Goal: Contribute content: Contribute content

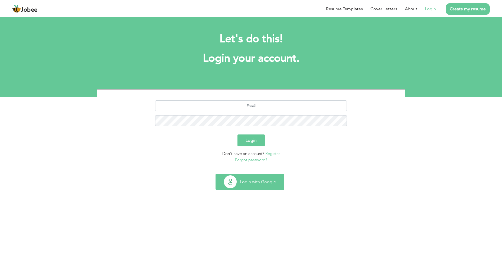
click at [239, 180] on button "Login with Google" at bounding box center [250, 182] width 68 height 16
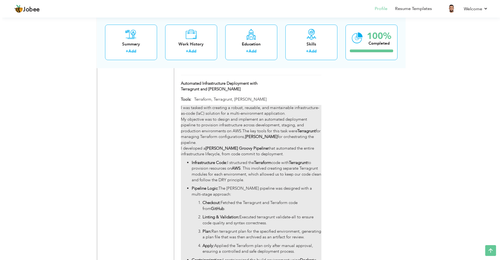
scroll to position [1931, 0]
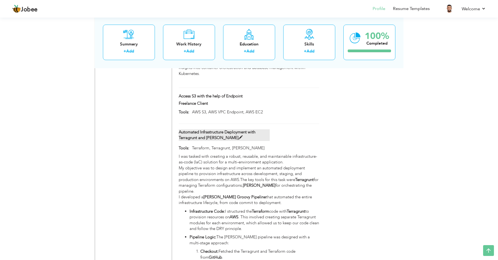
click at [238, 136] on span at bounding box center [240, 138] width 4 height 4
type input "Automated Infrastructure Deployment with Terragrunt and [PERSON_NAME]"
type input "Terraform, Terragrunt, [PERSON_NAME]"
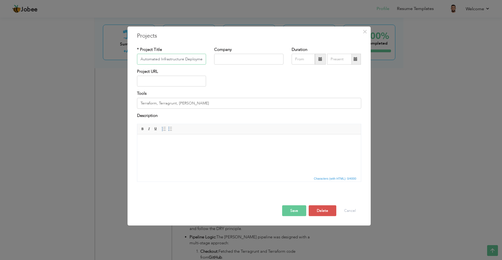
scroll to position [0, 49]
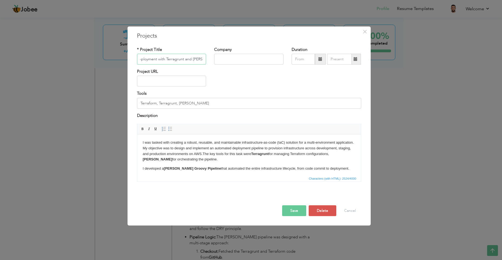
click at [164, 58] on input "Automated Infrastructure Deployment with Terragrunt and [PERSON_NAME]" at bounding box center [171, 59] width 69 height 11
click at [218, 158] on body "I was tasked with creating a robust, reusable, and maintainable infrastructure-…" at bounding box center [248, 219] width 213 height 159
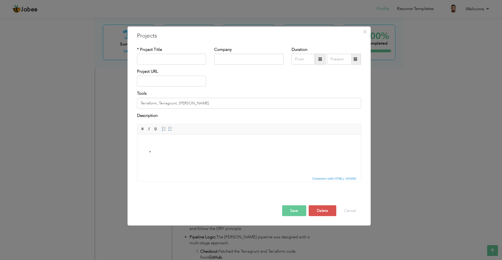
drag, startPoint x: 157, startPoint y: 151, endPoint x: 139, endPoint y: 148, distance: 17.8
click at [139, 148] on html "​​​​​​​" at bounding box center [248, 147] width 223 height 26
click at [159, 102] on input "Terraform, Terragrunt, [PERSON_NAME]" at bounding box center [249, 103] width 224 height 11
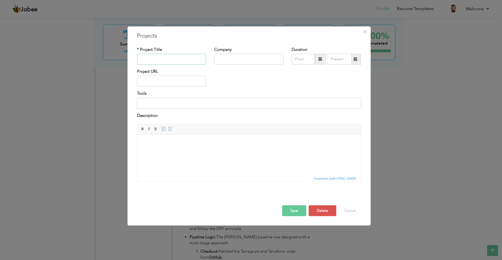
click at [160, 62] on input "text" at bounding box center [171, 59] width 69 height 11
type input "Implement Data Pipeline"
click at [150, 104] on input at bounding box center [249, 103] width 224 height 11
paste input "AWS Kinesis"
paste input "Databricks"
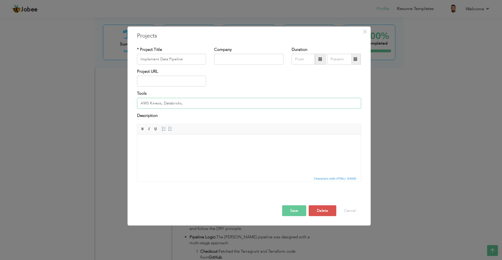
paste input "[GEOGRAPHIC_DATA] on S3"
paste input "AWS Glue"
click at [157, 137] on html at bounding box center [248, 142] width 223 height 17
click at [158, 147] on html at bounding box center [248, 142] width 223 height 17
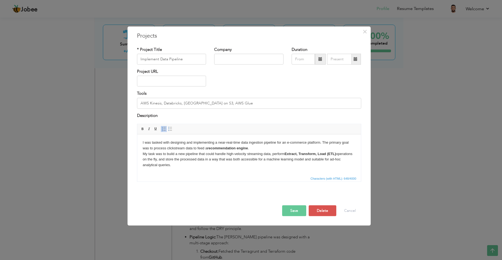
click at [252, 148] on body "I was tasked with designing and implementing a near-real-time data ingestion pi…" at bounding box center [248, 170] width 213 height 61
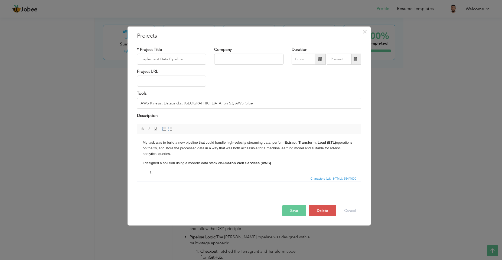
scroll to position [31, 0]
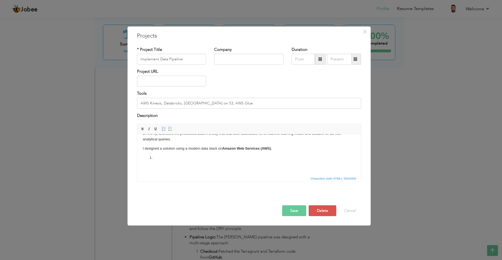
click at [163, 156] on p at bounding box center [248, 158] width 191 height 6
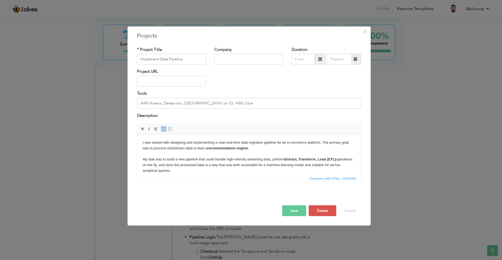
scroll to position [49, 0]
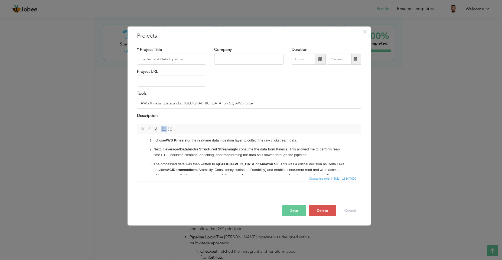
click at [162, 145] on ol "I chose AWS Kinesis for the real-time data ingestion layer to collect the raw c…" at bounding box center [248, 164] width 213 height 55
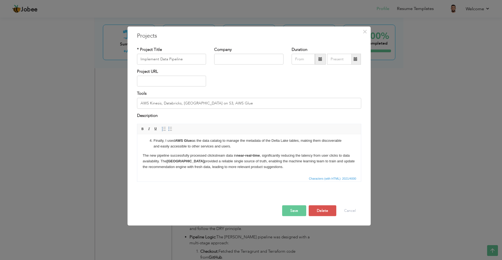
scroll to position [98, 0]
click at [291, 208] on button "Save" at bounding box center [294, 210] width 24 height 11
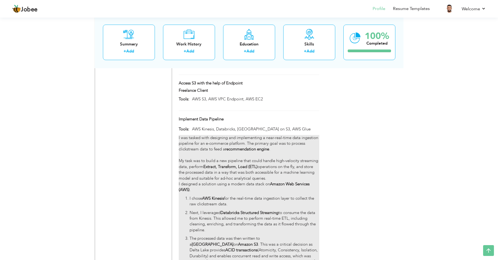
scroll to position [1931, 0]
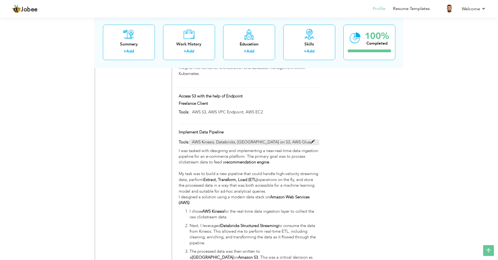
click at [310, 140] on span at bounding box center [312, 142] width 4 height 4
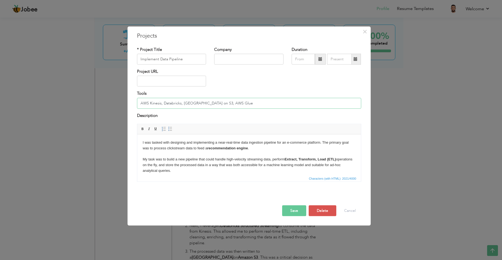
drag, startPoint x: 181, startPoint y: 104, endPoint x: 218, endPoint y: 113, distance: 38.1
click at [186, 106] on input "AWS Kinesis, Databricks, [GEOGRAPHIC_DATA] on S3, AWS Glue" at bounding box center [249, 103] width 224 height 11
click at [181, 104] on input "AWS Kinesis, Databricks, [GEOGRAPHIC_DATA] on S3, AWS Glue" at bounding box center [249, 103] width 224 height 11
paste input "Structured Streaming"
type input "AWS Kinesis, Databricks Structured Streaming, [GEOGRAPHIC_DATA] on S3, AWS Glue"
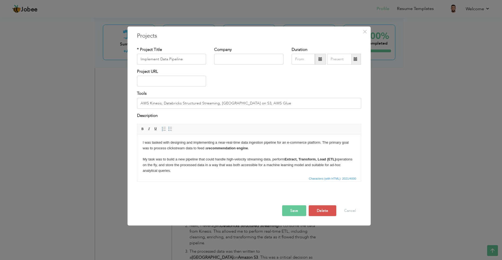
click at [290, 211] on button "Save" at bounding box center [294, 210] width 24 height 11
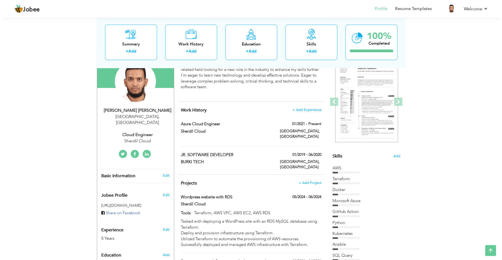
scroll to position [32, 0]
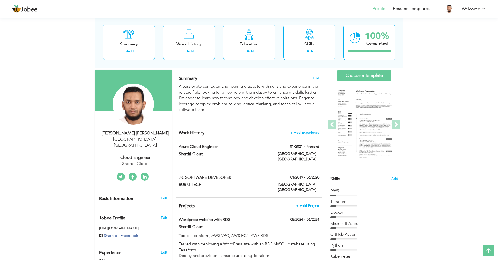
click at [309, 204] on span "+ Add Project" at bounding box center [307, 206] width 23 height 4
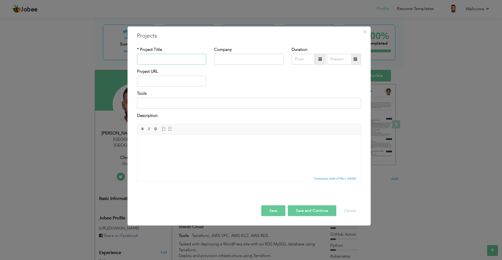
paste input "Optimizing Spark Jobs"
type input "Optimizing Spark Jobs"
click at [160, 110] on div "Tools" at bounding box center [249, 102] width 232 height 22
click at [162, 104] on input at bounding box center [249, 103] width 224 height 11
paste input "Spark UI"
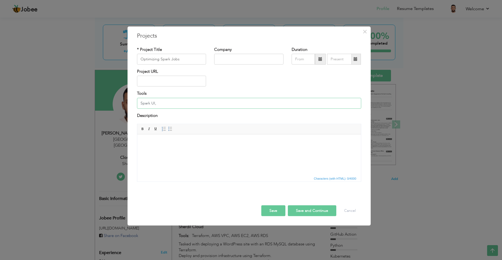
paste input "Databricks"
type input "Spark UI, Databricks"
drag, startPoint x: 175, startPoint y: 137, endPoint x: 174, endPoint y: 139, distance: 3.2
click at [175, 137] on html at bounding box center [248, 142] width 223 height 17
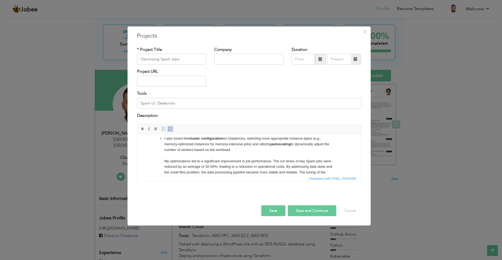
scroll to position [127, 0]
click at [164, 160] on p "I also tuned the cluster configuration on Databricks, selecting more appropriat…" at bounding box center [248, 160] width 169 height 51
click at [170, 133] on span "Paragraph Insert/Remove Numbered List Insert/Remove Bulleted List" at bounding box center [167, 130] width 15 height 8
click at [171, 130] on span at bounding box center [170, 129] width 4 height 4
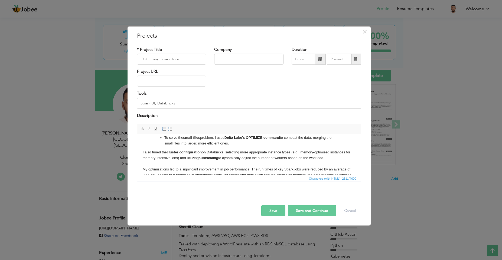
scroll to position [117, 0]
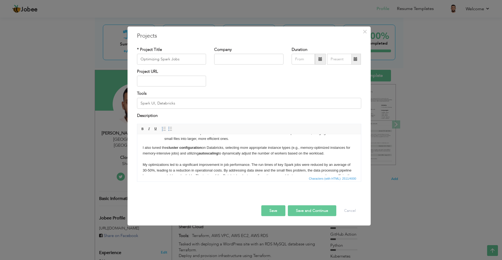
click at [141, 146] on html "The task was to optimize Spark jobs that were running inefficiently on our data…" at bounding box center [248, 103] width 223 height 173
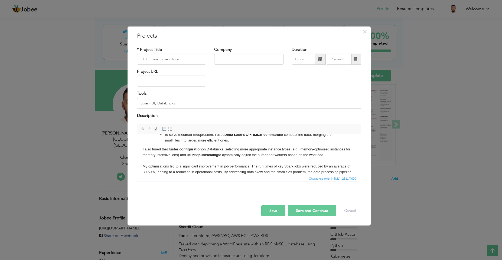
scroll to position [110, 0]
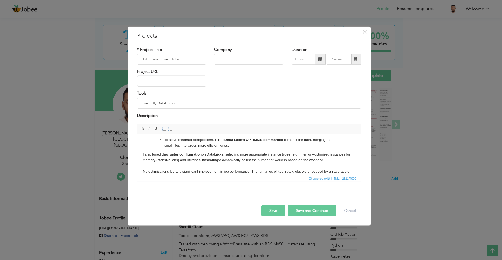
drag, startPoint x: 306, startPoint y: 160, endPoint x: 141, endPoint y: 155, distance: 165.7
click at [141, 155] on html "The task was to optimize Spark jobs that were running inefficiently on our data…" at bounding box center [248, 110] width 223 height 173
click at [169, 128] on span at bounding box center [170, 129] width 4 height 4
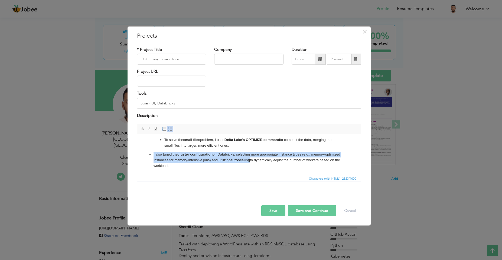
click at [212, 167] on li "I also tuned the cluster configuration on Databricks, selecting more appropriat…" at bounding box center [248, 160] width 191 height 17
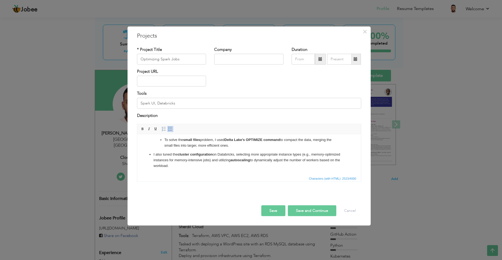
click at [153, 156] on li "I also tuned the cluster configuration on Databricks, selecting more appropriat…" at bounding box center [248, 160] width 191 height 17
drag, startPoint x: 198, startPoint y: 166, endPoint x: 150, endPoint y: 153, distance: 49.5
click at [150, 153] on ul "I also tuned the cluster configuration on Databricks, selecting more appropriat…" at bounding box center [248, 160] width 213 height 17
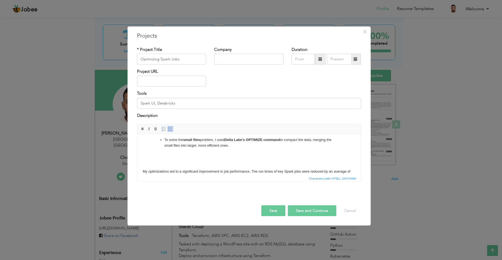
click at [240, 146] on p "To solve the small files problem, I used Delta Lake's OPTIMIZE command to compa…" at bounding box center [248, 148] width 169 height 22
click at [163, 164] on p "​​​​​​​ My optimizations led to a significant improvement in job performance. T…" at bounding box center [248, 177] width 213 height 28
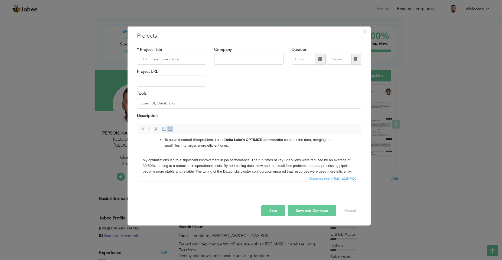
click at [239, 147] on p "To solve the small files problem, I used Delta Lake's OPTIMIZE command to compa…" at bounding box center [248, 145] width 169 height 17
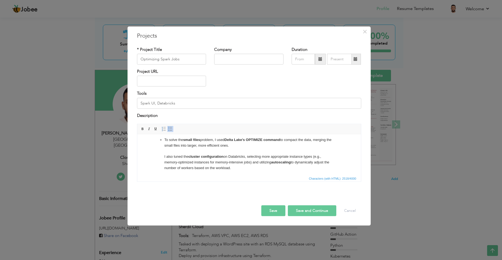
click at [162, 155] on ul "To address data skew , I repartitioned the data using a different key or, in mo…" at bounding box center [248, 146] width 191 height 48
click at [170, 126] on link "Insert/Remove Bulleted List" at bounding box center [170, 129] width 6 height 6
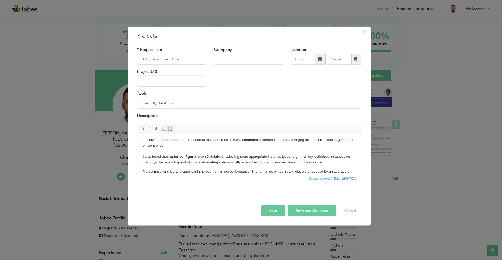
click at [170, 129] on span at bounding box center [170, 129] width 4 height 4
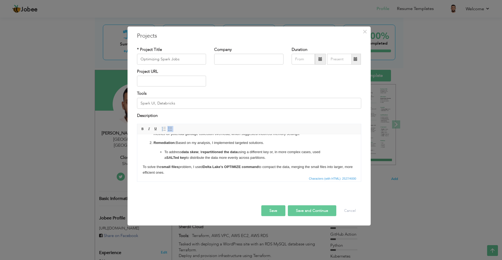
scroll to position [94, 0]
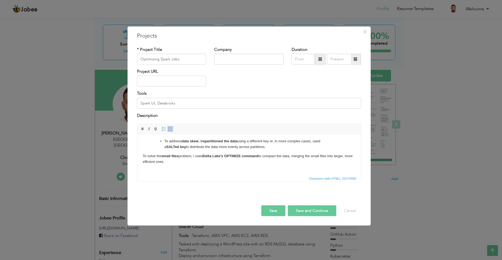
drag, startPoint x: 142, startPoint y: 155, endPoint x: 147, endPoint y: 156, distance: 4.7
click at [142, 155] on p "To solve the small files problem, I used Delta Lake's OPTIMIZE command to compa…" at bounding box center [248, 161] width 213 height 17
click at [171, 131] on span at bounding box center [170, 129] width 4 height 4
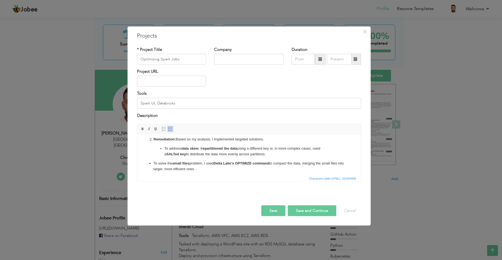
scroll to position [89, 0]
click at [200, 156] on body "The task was to optimize Spark jobs that were running inefficiently on our data…" at bounding box center [248, 134] width 213 height 167
drag, startPoint x: 231, startPoint y: 152, endPoint x: 303, endPoint y: 266, distance: 134.7
click at [154, 147] on ul "To address data skew , I repartitioned the data using a different key or, in mo…" at bounding box center [248, 149] width 191 height 11
click at [169, 128] on span at bounding box center [170, 129] width 4 height 4
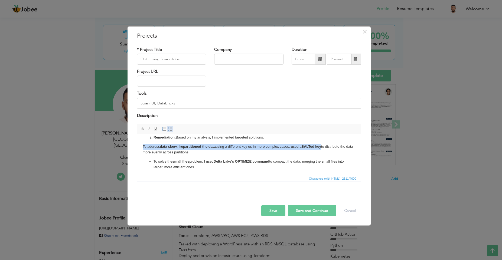
click at [171, 129] on span at bounding box center [170, 129] width 4 height 4
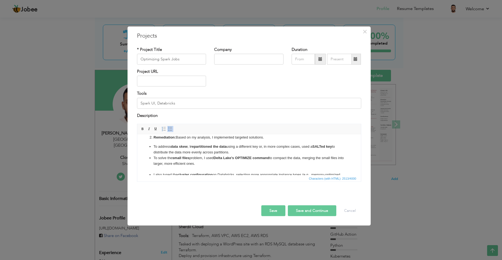
click at [235, 153] on li "To address data skew , I repartitioned the data using a different key or, in mo…" at bounding box center [248, 149] width 191 height 11
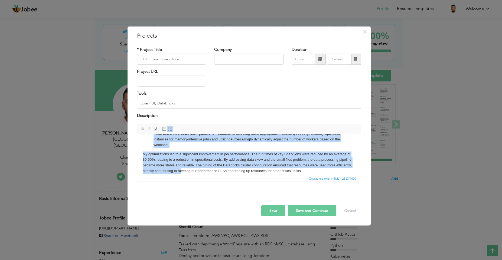
scroll to position [134, 0]
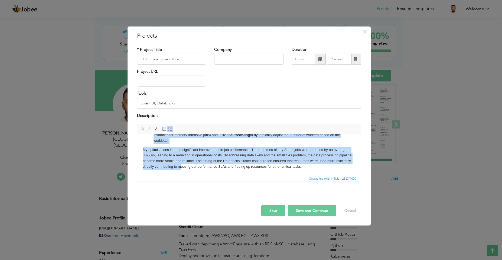
drag, startPoint x: 149, startPoint y: 156, endPoint x: 193, endPoint y: 143, distance: 46.6
click at [193, 143] on ul "To address data skew , I repartitioned the data using a different key or, in mo…" at bounding box center [248, 120] width 213 height 45
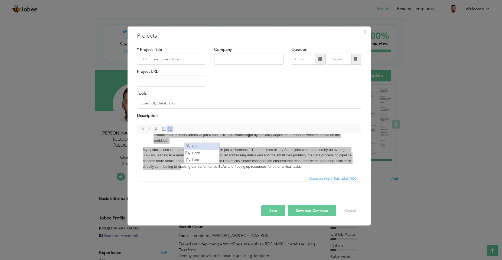
click at [192, 146] on span "Cut" at bounding box center [204, 146] width 28 height 6
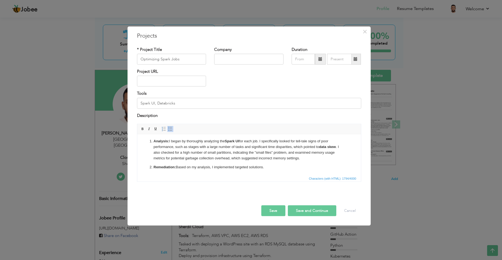
scroll to position [46, 0]
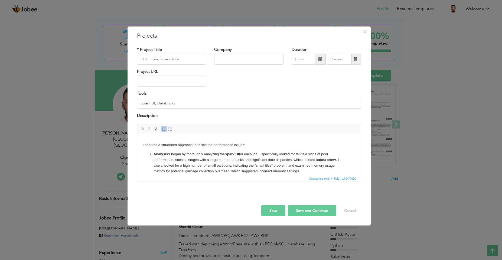
click at [356, 171] on html "The task was to optimize Spark jobs that were running inefficiently on our data…" at bounding box center [248, 155] width 223 height 135
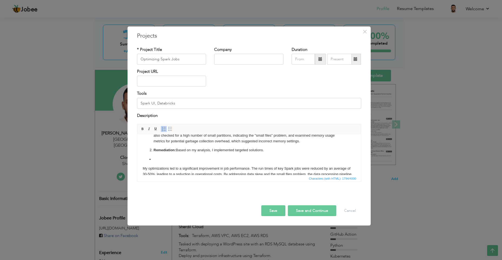
scroll to position [78, 0]
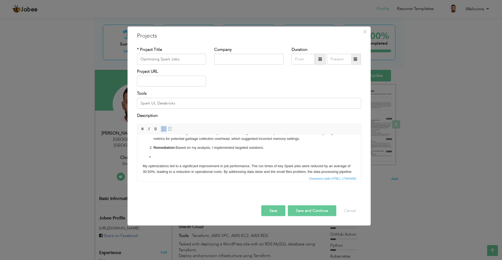
click at [157, 156] on li at bounding box center [248, 157] width 191 height 6
click at [169, 129] on span at bounding box center [170, 129] width 4 height 4
click at [165, 130] on span at bounding box center [164, 129] width 4 height 4
click at [161, 153] on li "Remediation: Based on my analysis, I implemented targeted solutions." at bounding box center [248, 152] width 191 height 15
click at [164, 130] on span at bounding box center [164, 129] width 4 height 4
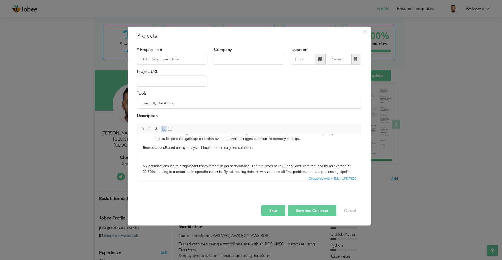
click at [163, 130] on span at bounding box center [164, 129] width 4 height 4
click at [179, 156] on p at bounding box center [248, 157] width 191 height 6
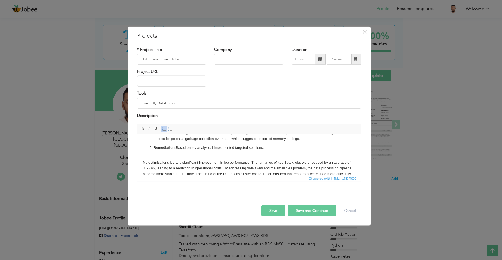
click at [162, 126] on link "Insert/Remove Numbered List" at bounding box center [164, 129] width 6 height 6
click at [163, 131] on span at bounding box center [164, 129] width 4 height 4
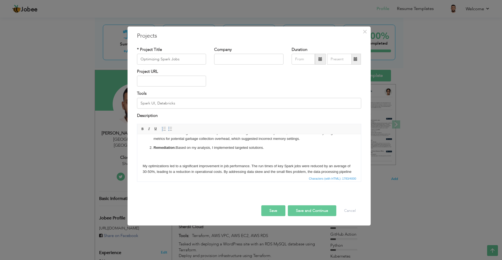
click at [149, 157] on ol "Analysis: I began by thoroughly analyzing the Spark UI for each job. I specific…" at bounding box center [248, 139] width 213 height 41
click at [142, 164] on p "​​​​​​​My optimizations led to a significant improvement in job performance. Th…" at bounding box center [248, 174] width 213 height 22
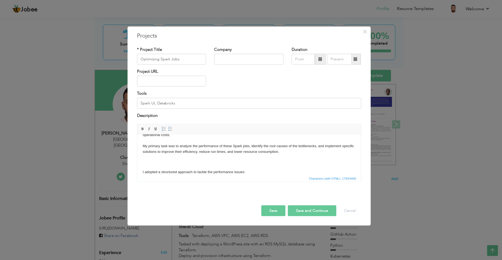
scroll to position [68, 0]
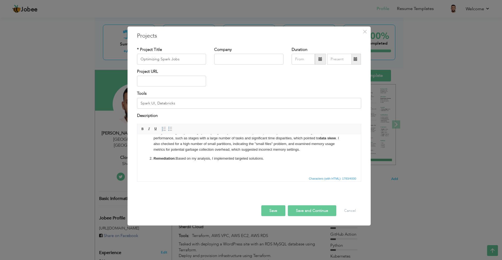
drag, startPoint x: 202, startPoint y: 161, endPoint x: 119, endPoint y: 157, distance: 82.3
click at [137, 157] on html "The task was to optimize Spark jobs that were running inefficiently on our data…" at bounding box center [248, 134] width 223 height 135
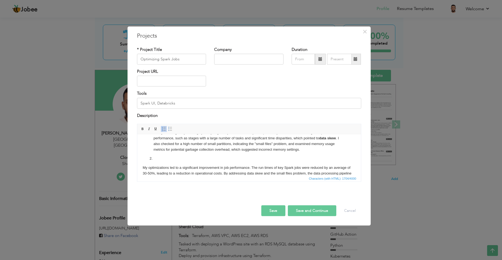
click at [153, 156] on li at bounding box center [248, 159] width 191 height 6
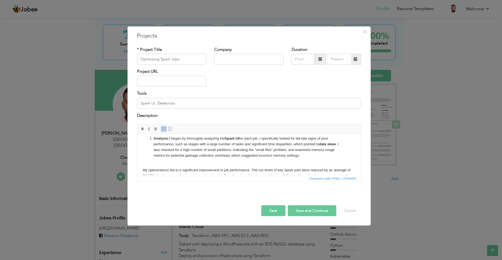
scroll to position [57, 0]
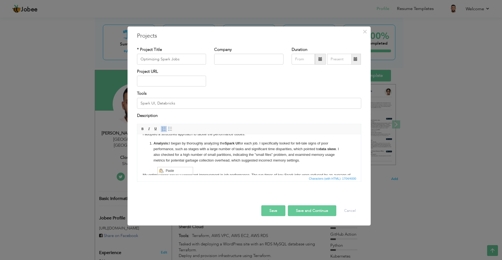
drag, startPoint x: 157, startPoint y: 167, endPoint x: 295, endPoint y: 301, distance: 192.7
click at [168, 170] on span "Paste" at bounding box center [178, 170] width 28 height 6
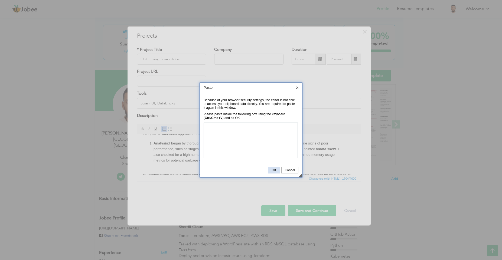
click at [273, 170] on span "OK" at bounding box center [273, 170] width 11 height 4
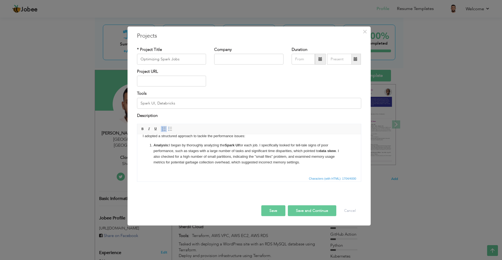
scroll to position [66, 0]
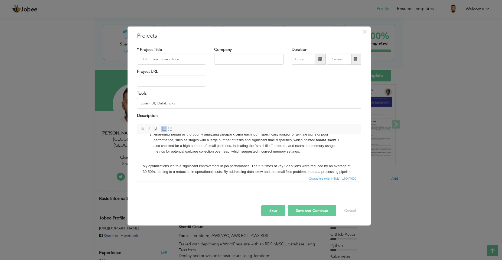
click at [157, 156] on p "Analysis: I began by thoroughly analyzing the Spark UI for each job. I specific…" at bounding box center [248, 145] width 191 height 28
click at [155, 160] on p "Analysis: I began by thoroughly analyzing the Spark UI for each job. I specific…" at bounding box center [248, 145] width 191 height 28
click at [163, 159] on p "Analysis: I began by thoroughly analyzing the Spark UI for each job. I specific…" at bounding box center [248, 145] width 191 height 28
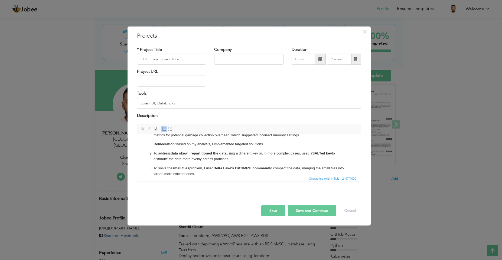
scroll to position [87, 0]
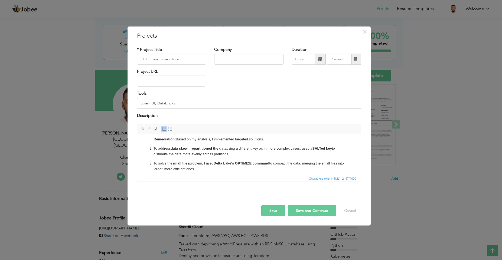
click at [154, 146] on p "To address data skew , I repartitioned the data using a different key or, in mo…" at bounding box center [248, 151] width 191 height 11
click at [170, 129] on span at bounding box center [170, 129] width 4 height 4
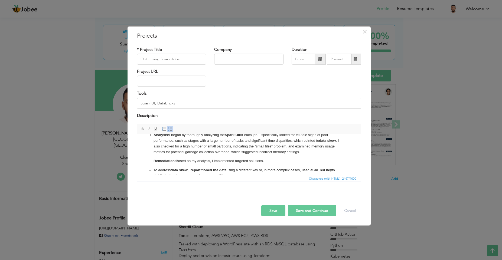
scroll to position [54, 0]
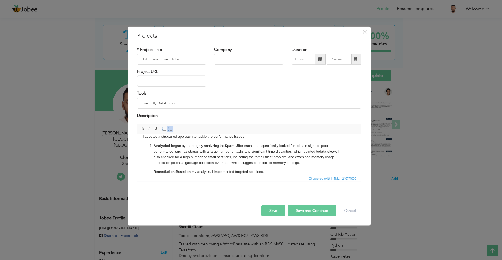
click at [154, 171] on strong "Remediation:" at bounding box center [164, 171] width 22 height 4
click at [164, 129] on span at bounding box center [164, 129] width 4 height 4
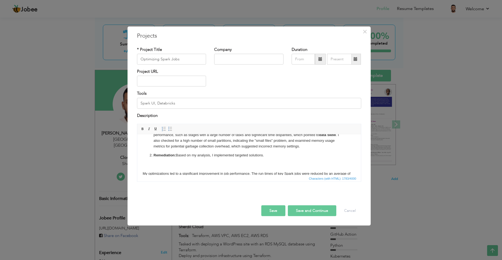
scroll to position [76, 0]
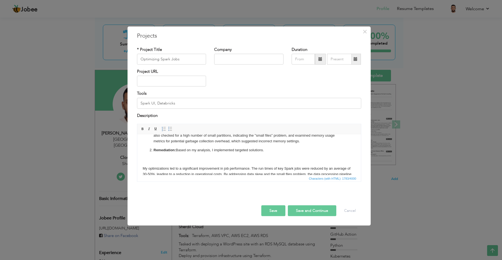
click at [170, 161] on p at bounding box center [248, 159] width 191 height 6
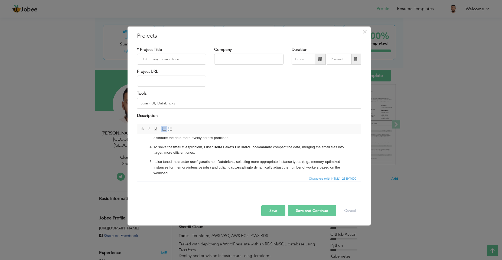
click at [153, 160] on p "I also tuned the cluster configuration on Databricks, selecting more appropriat…" at bounding box center [248, 167] width 191 height 17
click at [163, 129] on span at bounding box center [164, 129] width 4 height 4
click at [153, 147] on li "To solve the small files problem, I used Delta Lake's OPTIMIZE command to compa…" at bounding box center [248, 149] width 191 height 11
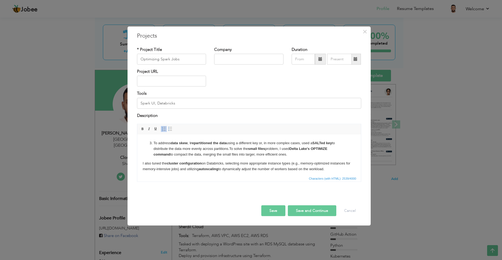
scroll to position [91, 0]
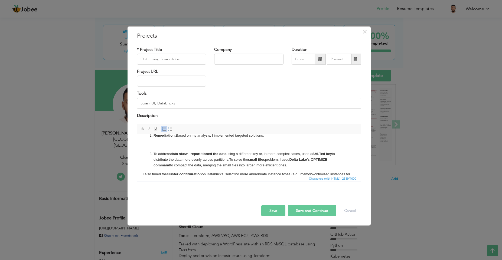
click at [153, 152] on p "To address data skew , I repartitioned the data using a different key or, in mo…" at bounding box center [248, 159] width 191 height 17
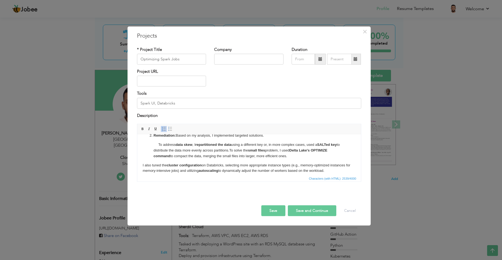
drag, startPoint x: 153, startPoint y: 144, endPoint x: 160, endPoint y: 146, distance: 6.8
click at [156, 145] on p "To address data skew , I repartitioned the data using a different key or, in mo…" at bounding box center [248, 150] width 191 height 17
click at [317, 146] on strong "SALTed key" at bounding box center [326, 144] width 19 height 4
click at [159, 143] on p "To address data skew , I repartitioned the data using a different key or, in mo…" at bounding box center [248, 150] width 191 height 17
drag, startPoint x: 154, startPoint y: 143, endPoint x: 293, endPoint y: 154, distance: 140.0
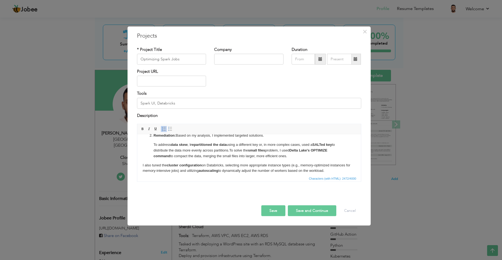
click at [298, 154] on p "To address data skew , I repartitioned the data using a different key or, in mo…" at bounding box center [248, 150] width 191 height 17
click at [170, 127] on span at bounding box center [170, 129] width 4 height 4
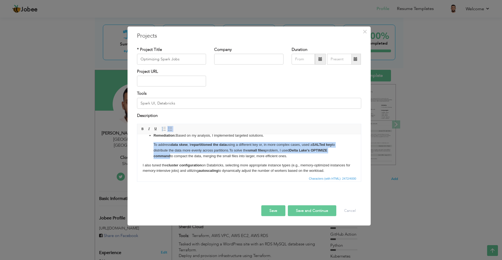
click at [169, 128] on span at bounding box center [170, 129] width 4 height 4
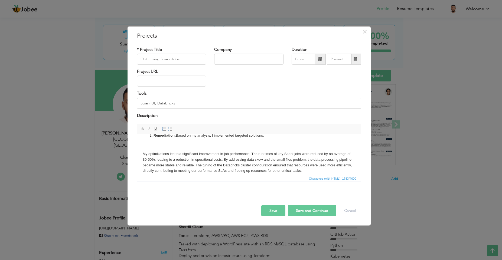
click at [356, 137] on html "The task was to optimize Spark jobs that were running inefficiently on our data…" at bounding box center [248, 111] width 223 height 135
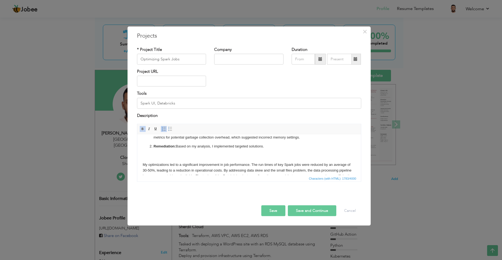
click at [250, 160] on body "The task was to optimize Spark jobs that were running inefficiently on our data…" at bounding box center [248, 122] width 213 height 124
click at [259, 154] on p at bounding box center [248, 156] width 191 height 6
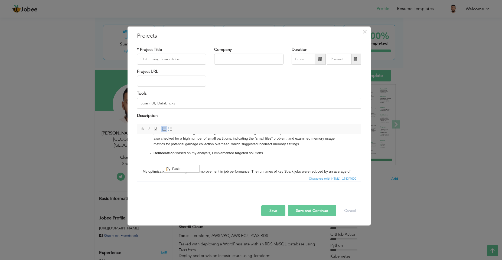
drag, startPoint x: 163, startPoint y: 165, endPoint x: 300, endPoint y: 299, distance: 191.5
click at [223, 156] on li "Remediation: Based on my analysis, I implemented targeted solutions." at bounding box center [248, 157] width 191 height 15
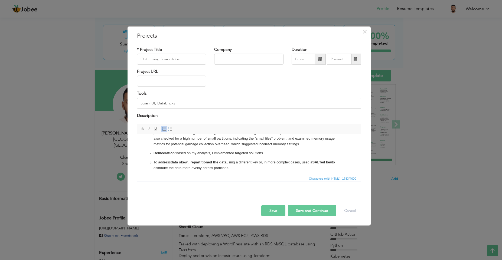
scroll to position [103, 0]
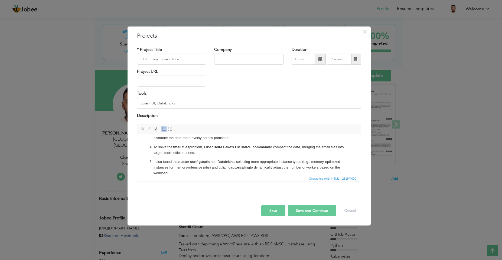
click at [153, 161] on p "I also tuned the cluster configuration on Databricks, selecting more appropriat…" at bounding box center [248, 167] width 191 height 17
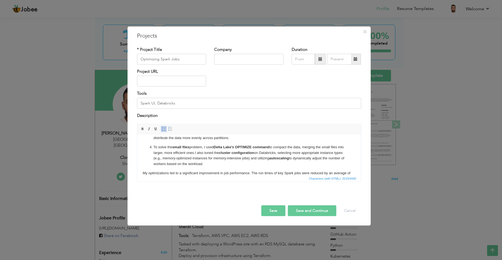
click at [153, 147] on li "To solve the small files problem, I used Delta Lake's OPTIMIZE command to compa…" at bounding box center [248, 155] width 191 height 22
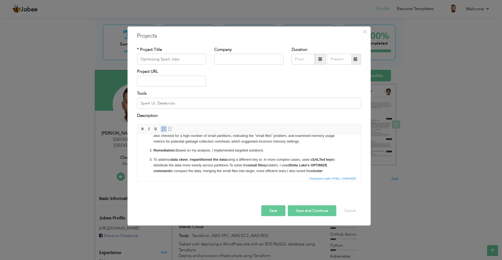
scroll to position [76, 0]
click at [153, 159] on p "To address data skew , I repartitioned the data using a different key or, in mo…" at bounding box center [248, 170] width 191 height 28
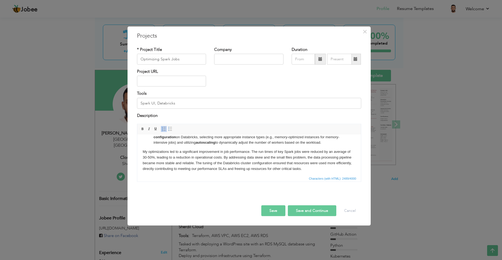
scroll to position [117, 0]
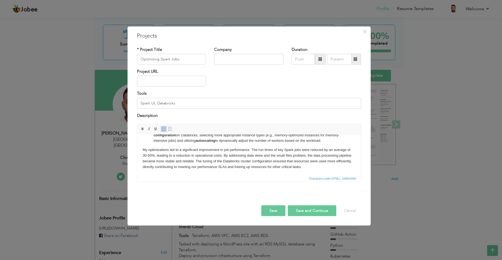
click at [279, 209] on button "Save" at bounding box center [273, 210] width 24 height 11
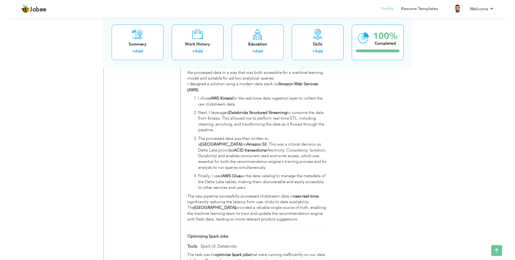
scroll to position [2037, 0]
